Goal: Information Seeking & Learning: Learn about a topic

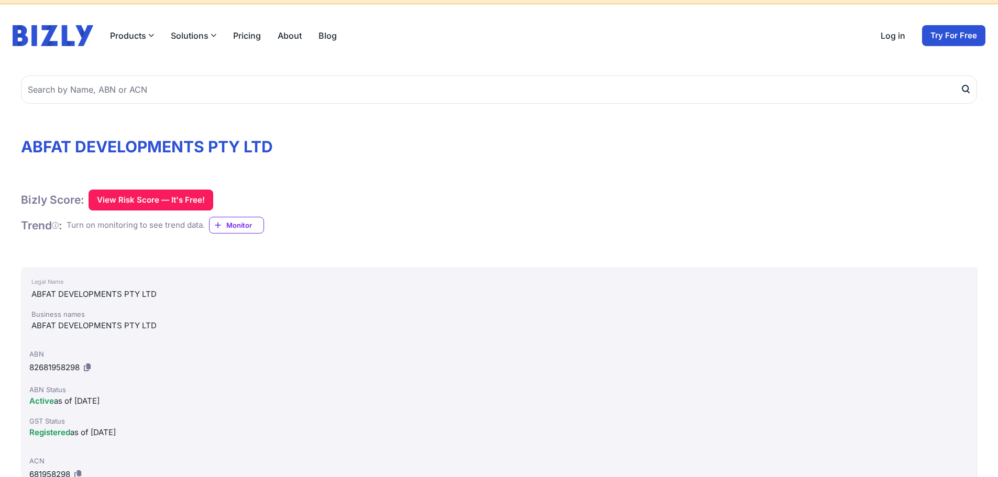
scroll to position [31, 0]
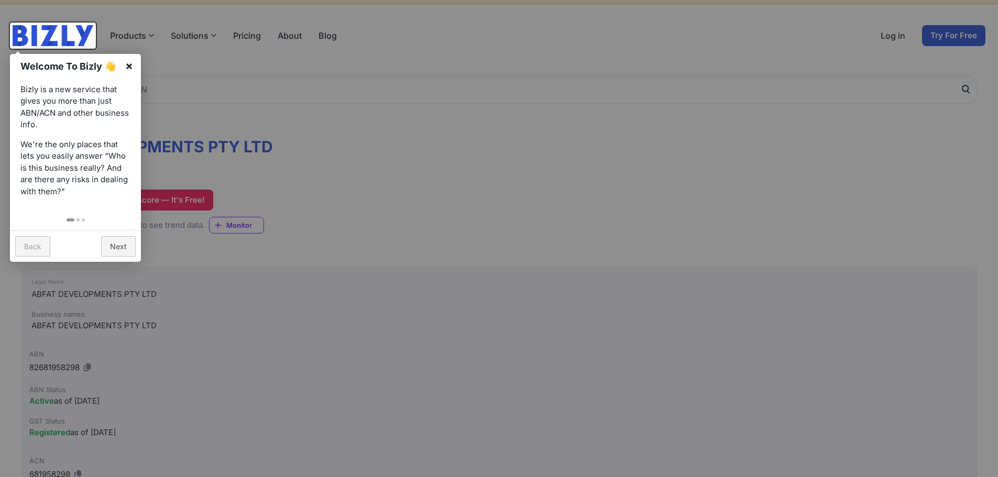
click at [126, 62] on link "×" at bounding box center [129, 66] width 24 height 24
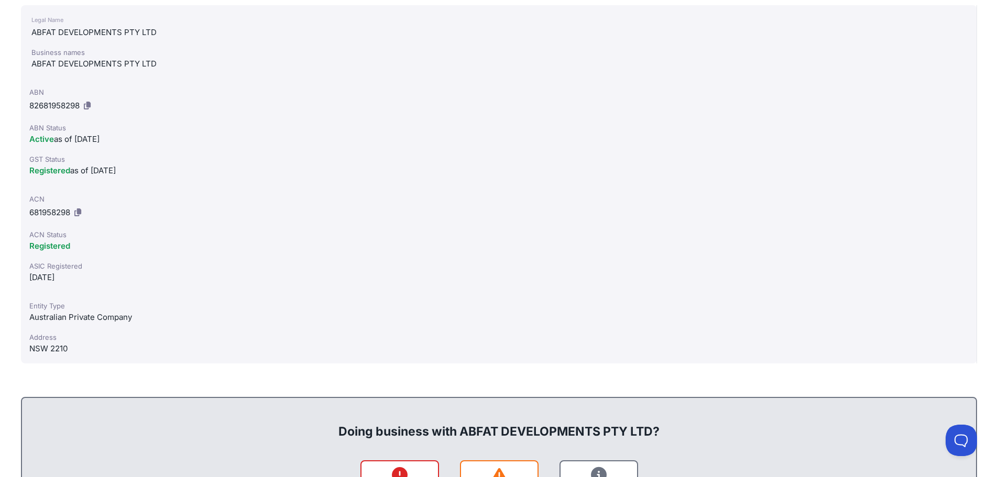
scroll to position [0, 0]
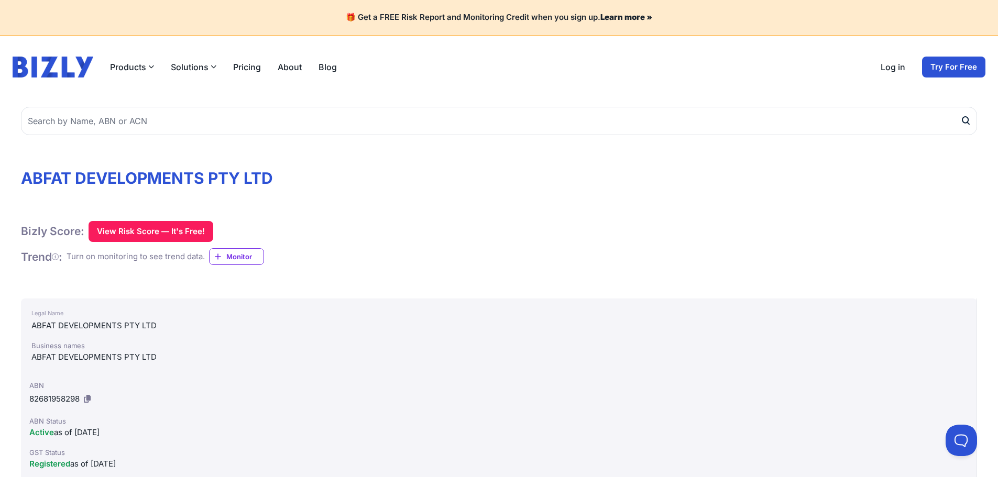
click at [136, 75] on div "Products Bizly Scores Free risk assessments Bizly Reports Detailed risk analysi…" at bounding box center [175, 67] width 324 height 21
click at [135, 71] on button "Products" at bounding box center [132, 67] width 44 height 13
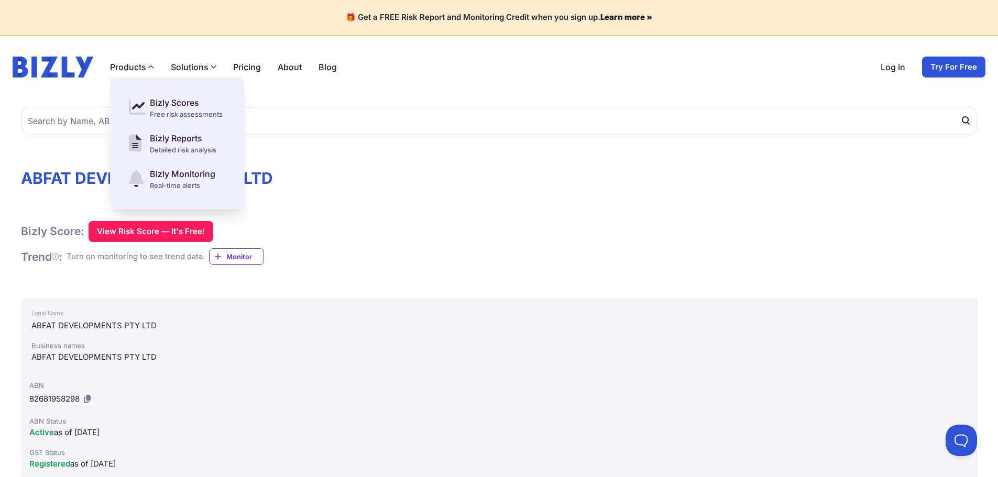
click at [184, 66] on button "Solutions" at bounding box center [194, 67] width 46 height 13
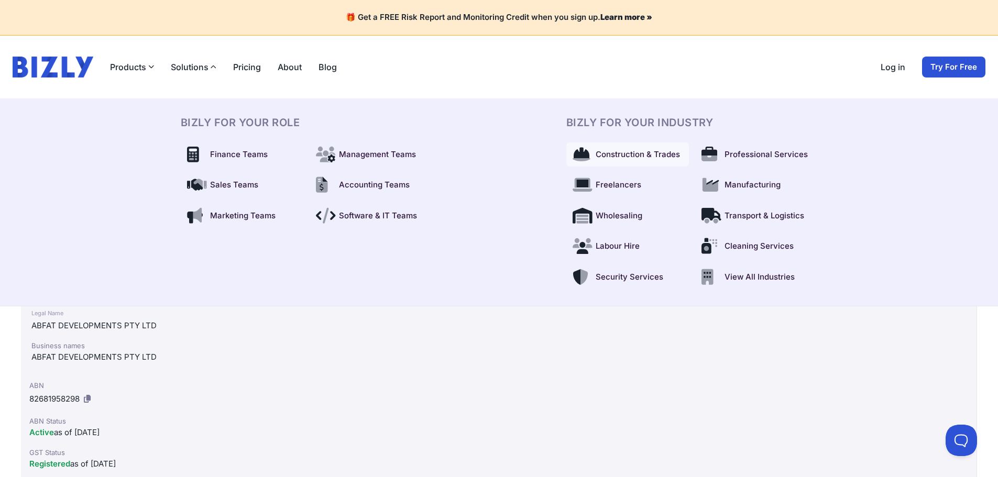
click at [615, 154] on span "Construction & Trades" at bounding box center [638, 155] width 84 height 12
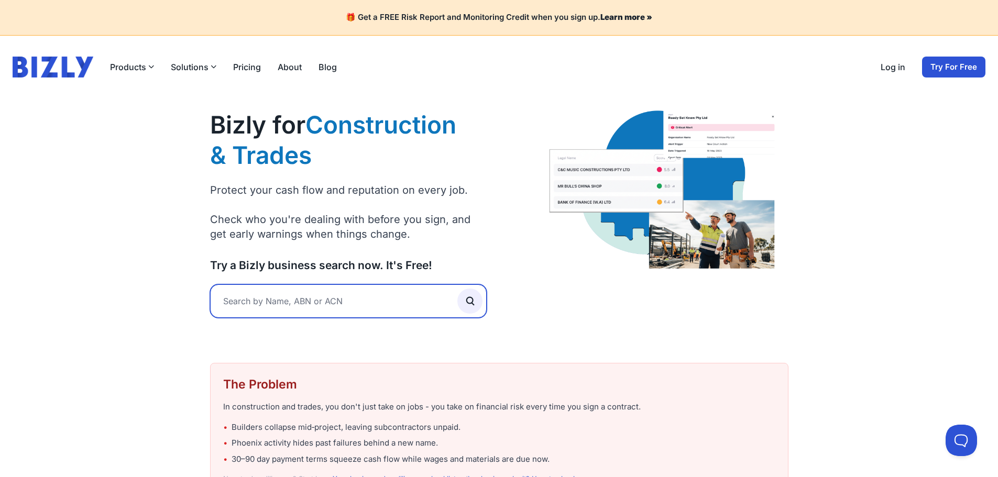
click at [301, 295] on input "text" at bounding box center [348, 302] width 277 height 34
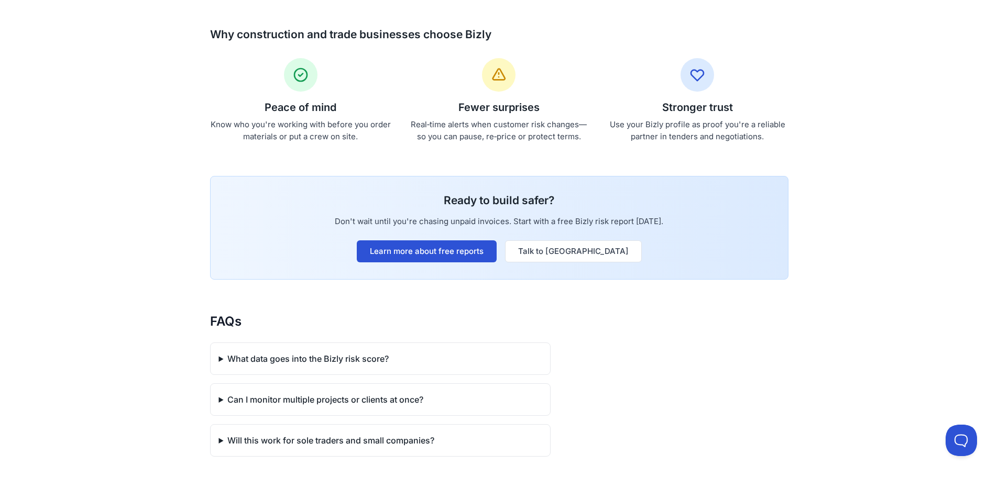
scroll to position [867, 0]
